Goal: Navigation & Orientation: Find specific page/section

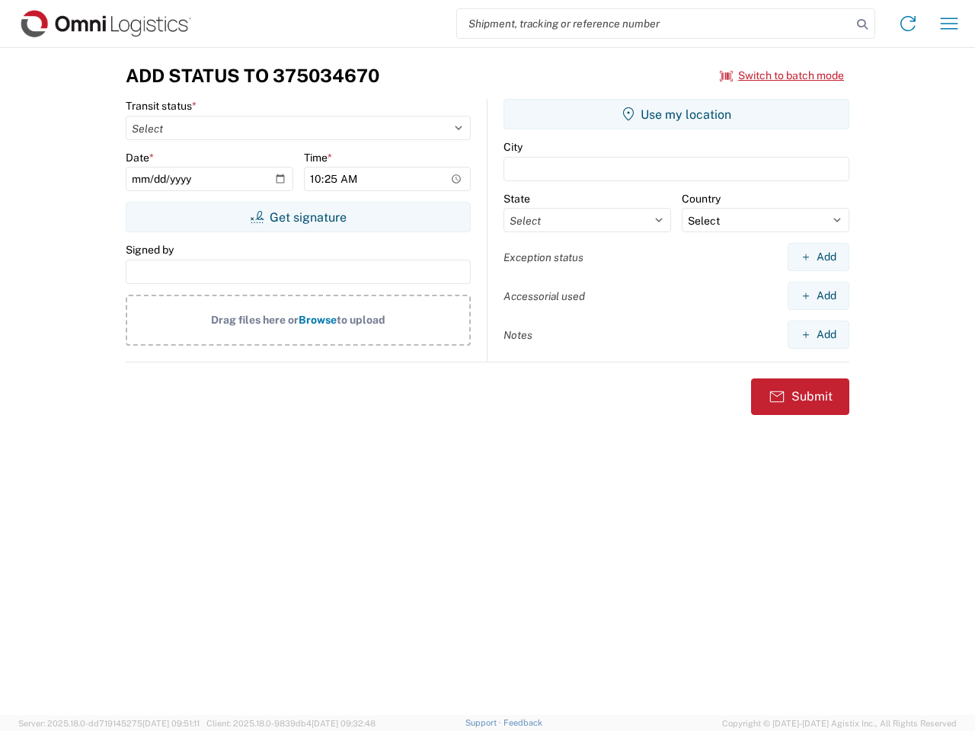
click at [654, 24] on input "search" at bounding box center [654, 23] width 394 height 29
click at [862, 24] on icon at bounding box center [861, 24] width 21 height 21
click at [908, 24] on icon at bounding box center [907, 23] width 24 height 24
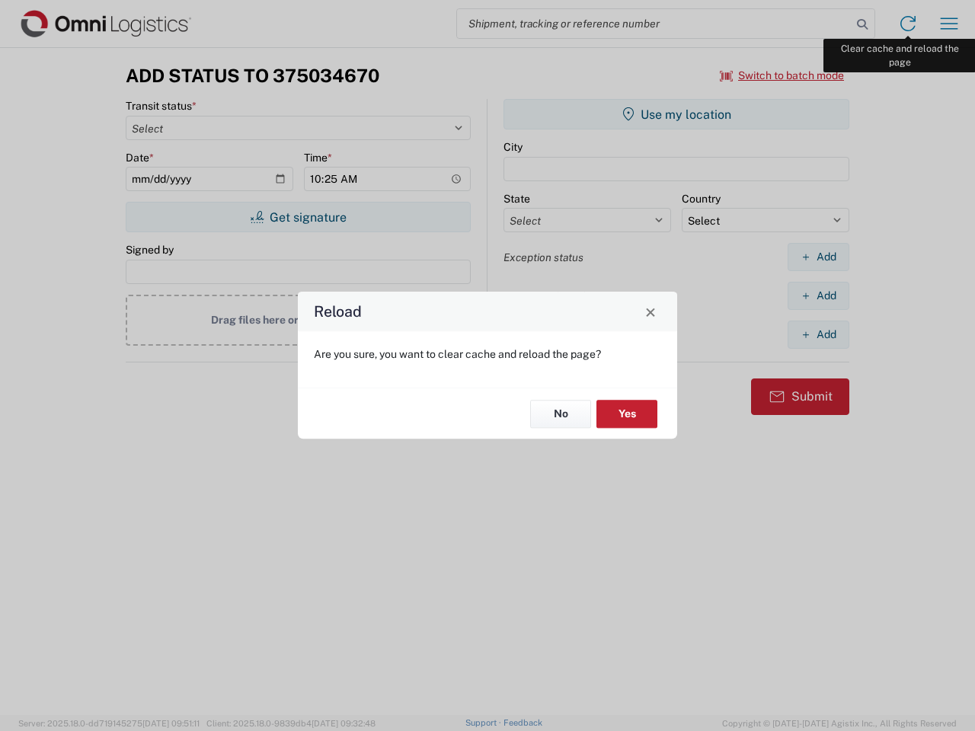
click at [949, 24] on div "Reload Are you sure, you want to clear cache and reload the page? No Yes" at bounding box center [487, 365] width 975 height 731
click at [782, 75] on div "Reload Are you sure, you want to clear cache and reload the page? No Yes" at bounding box center [487, 365] width 975 height 731
click at [298, 217] on div "Reload Are you sure, you want to clear cache and reload the page? No Yes" at bounding box center [487, 365] width 975 height 731
click at [676, 114] on div "Reload Are you sure, you want to clear cache and reload the page? No Yes" at bounding box center [487, 365] width 975 height 731
click at [818, 257] on div "Reload Are you sure, you want to clear cache and reload the page? No Yes" at bounding box center [487, 365] width 975 height 731
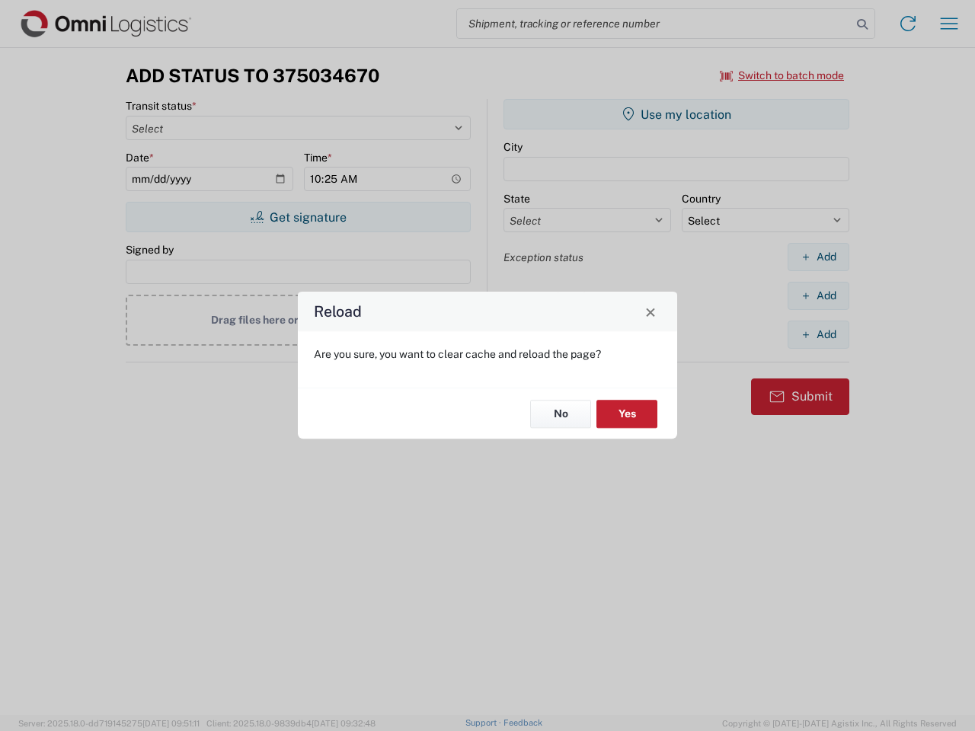
click at [818, 295] on div "Reload Are you sure, you want to clear cache and reload the page? No Yes" at bounding box center [487, 365] width 975 height 731
click at [818, 334] on div "Reload Are you sure, you want to clear cache and reload the page? No Yes" at bounding box center [487, 365] width 975 height 731
